Goal: Transaction & Acquisition: Purchase product/service

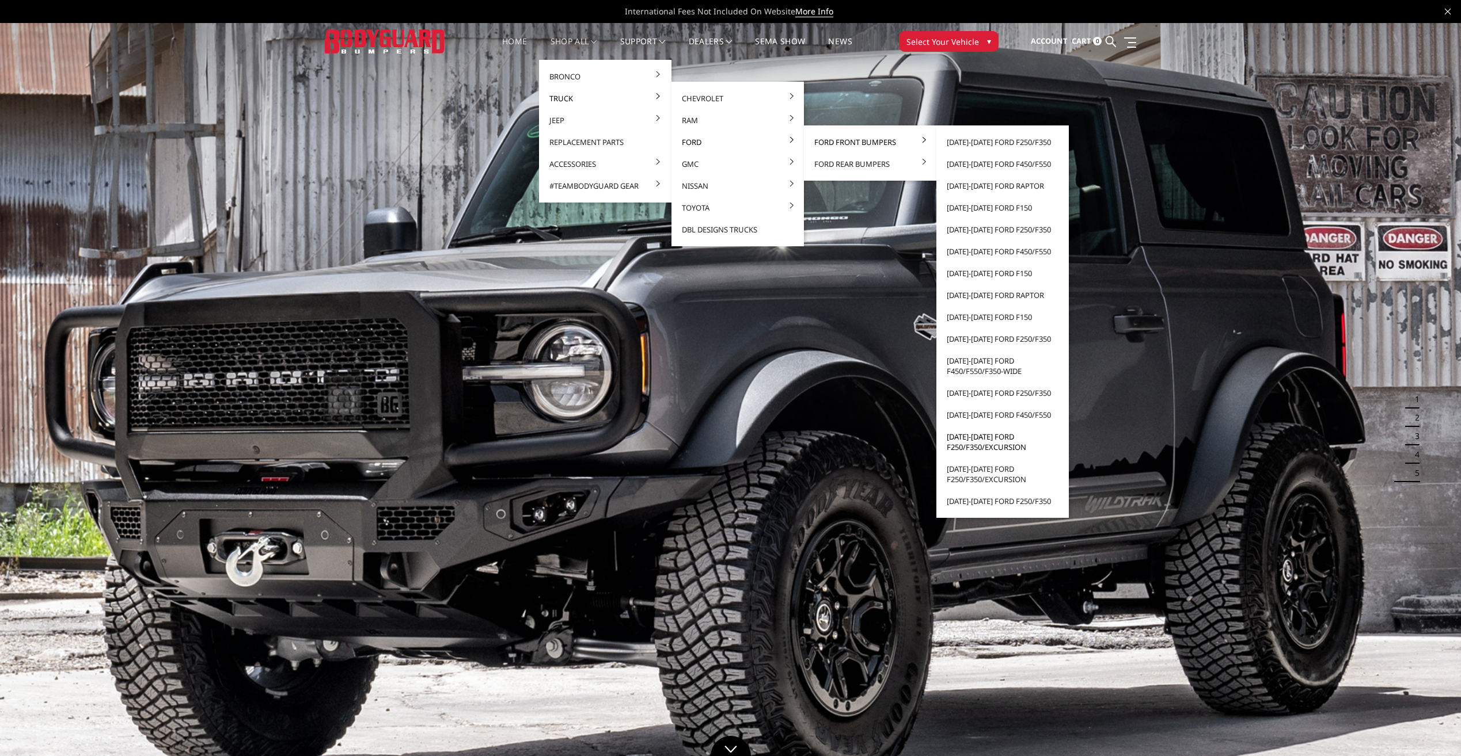
click at [993, 440] on link "[DATE]-[DATE] Ford F250/F350/Excursion" at bounding box center [1002, 442] width 123 height 32
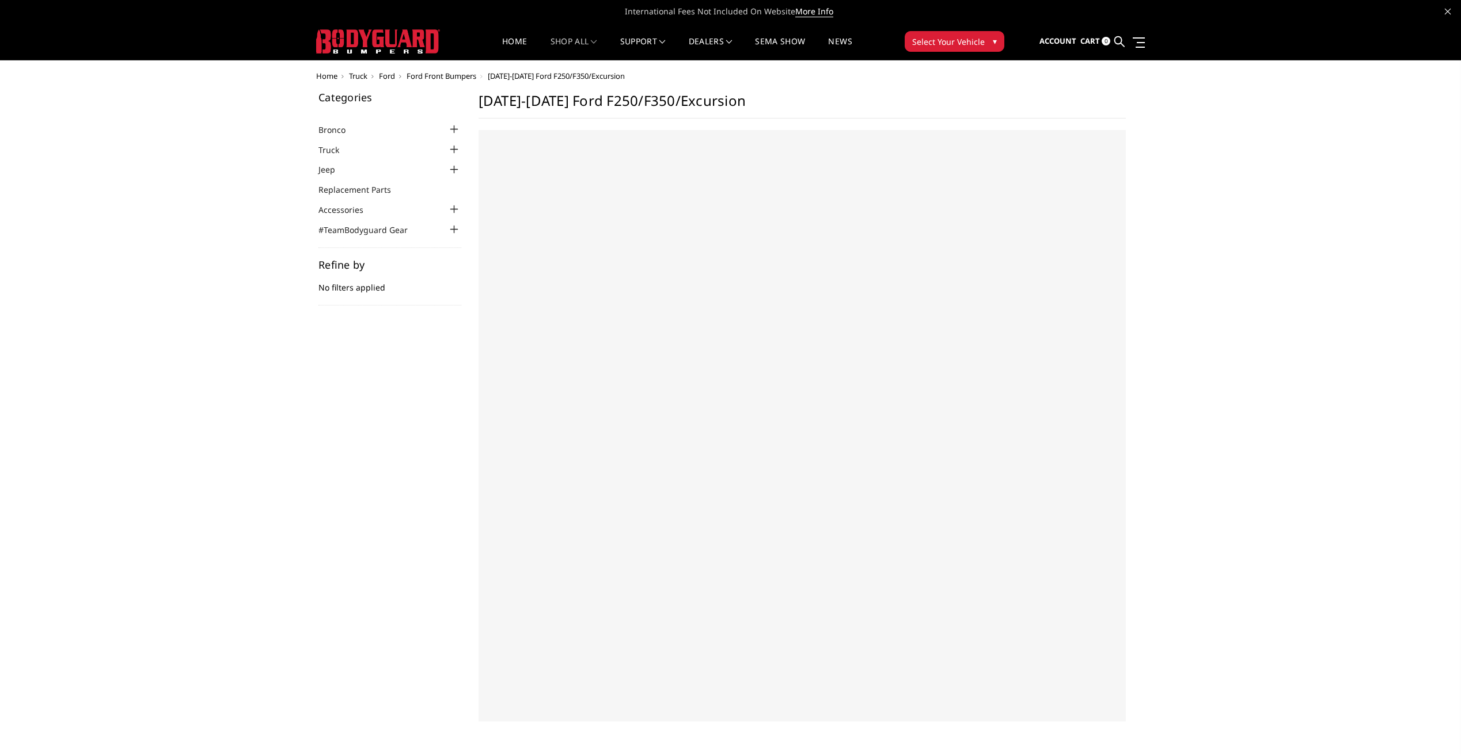
select select "US"
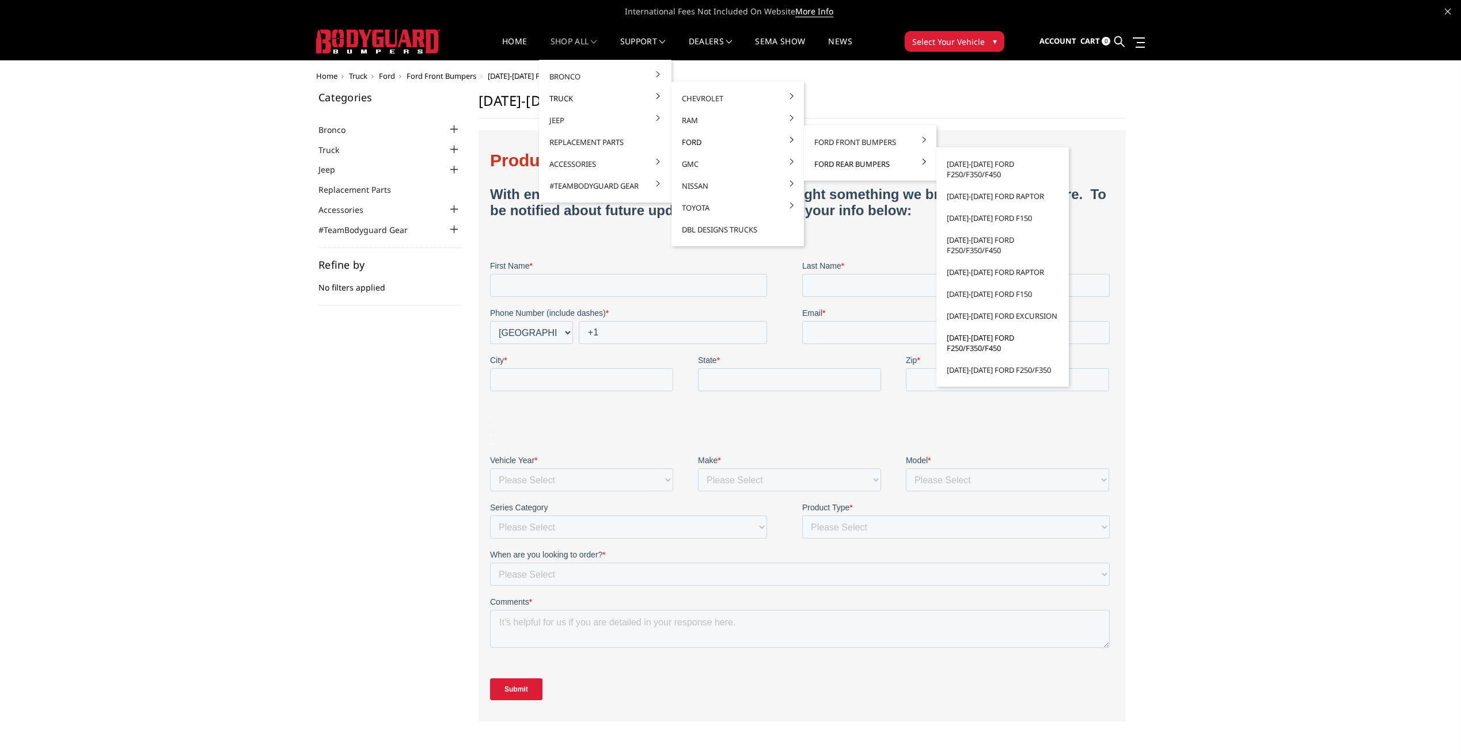
click at [975, 342] on link "[DATE]-[DATE] Ford F250/F350/F450" at bounding box center [1002, 343] width 123 height 32
